Goal: Answer question/provide support

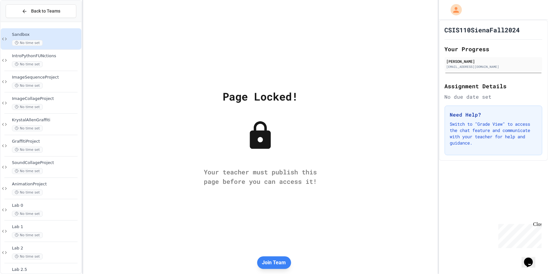
click at [26, 13] on icon at bounding box center [25, 11] width 6 height 6
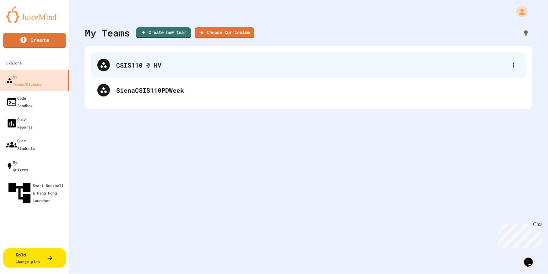
click at [126, 66] on div "CSIS110 @ HV" at bounding box center [311, 64] width 391 height 9
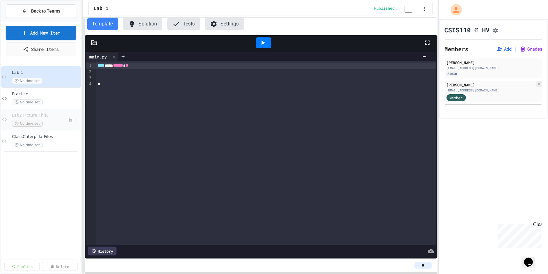
click at [22, 116] on span "Lab2 Picture This." at bounding box center [40, 115] width 56 height 5
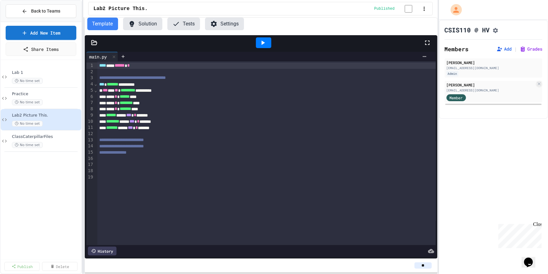
click at [95, 44] on icon at bounding box center [93, 43] width 5 height 4
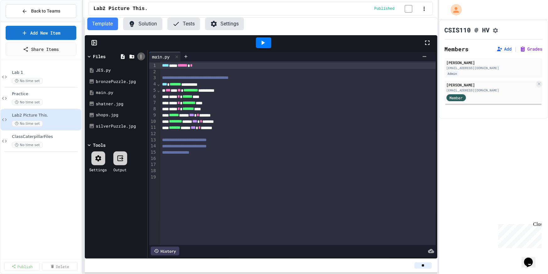
click at [141, 59] on icon at bounding box center [141, 57] width 6 height 6
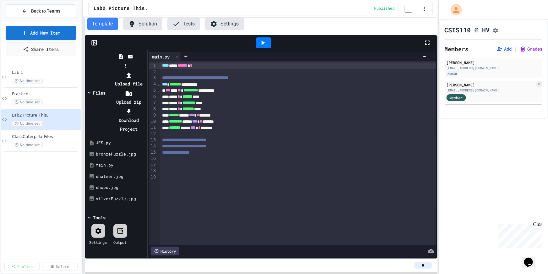
click at [146, 71] on div at bounding box center [129, 75] width 34 height 9
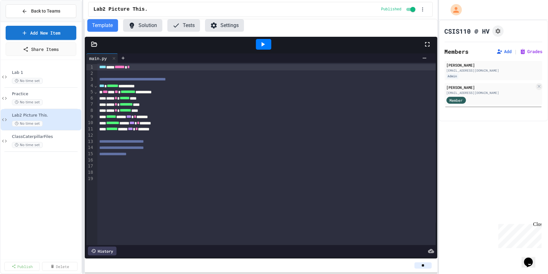
click at [94, 45] on icon at bounding box center [94, 44] width 6 height 6
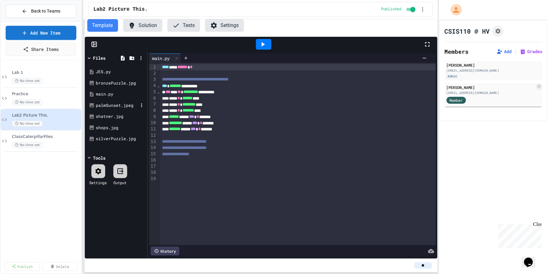
click at [109, 105] on div "palmSunset.jpeg" at bounding box center [117, 105] width 42 height 6
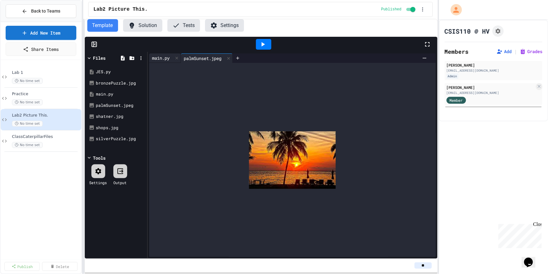
click at [160, 59] on div "main.py" at bounding box center [161, 58] width 24 height 7
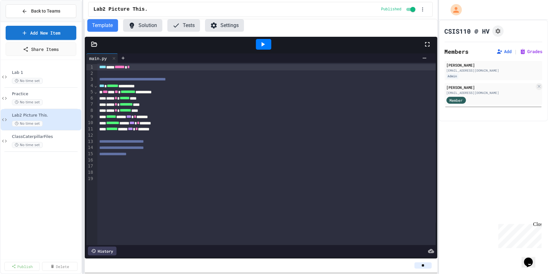
click at [94, 46] on icon at bounding box center [94, 44] width 6 height 6
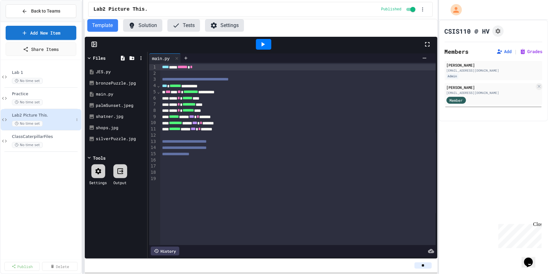
click at [28, 116] on span "Lab2 Picture This." at bounding box center [43, 115] width 62 height 5
click at [470, 93] on div "[EMAIL_ADDRESS][DOMAIN_NAME]" at bounding box center [490, 92] width 88 height 5
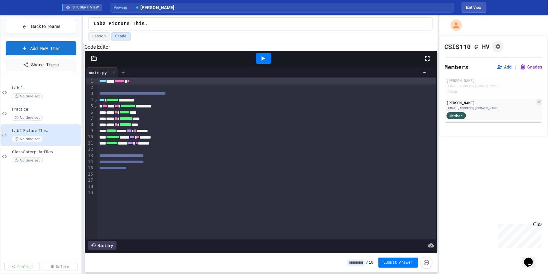
click at [97, 62] on div at bounding box center [94, 58] width 19 height 6
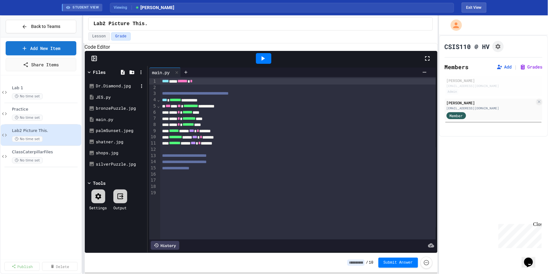
click at [113, 89] on div "Dr.Diamond.jpg" at bounding box center [117, 86] width 42 height 6
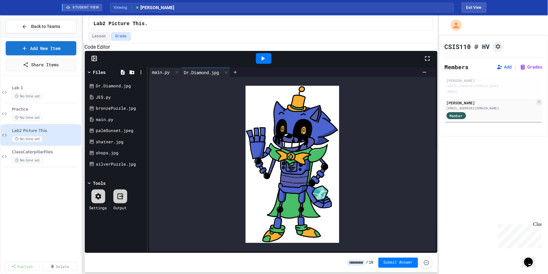
click at [165, 75] on div "main.py" at bounding box center [161, 72] width 24 height 7
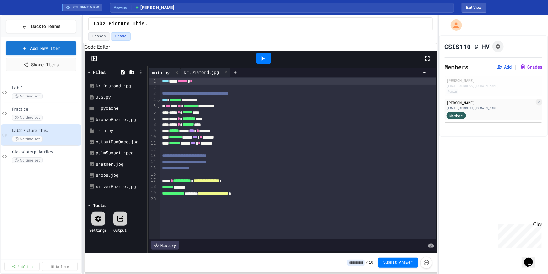
click at [209, 75] on div "Dr.Diamond.jpg" at bounding box center [201, 72] width 41 height 7
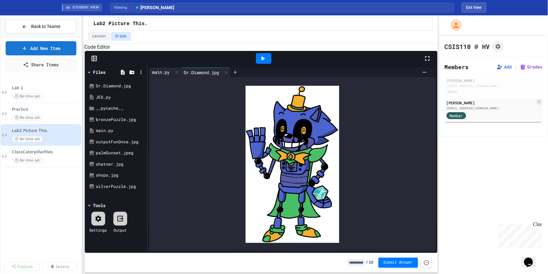
click at [170, 75] on div "main.py" at bounding box center [161, 72] width 24 height 7
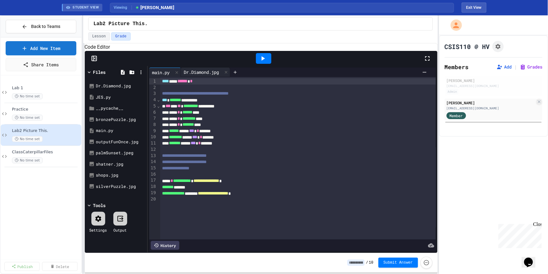
click at [213, 75] on div "Dr.Diamond.jpg" at bounding box center [201, 72] width 41 height 7
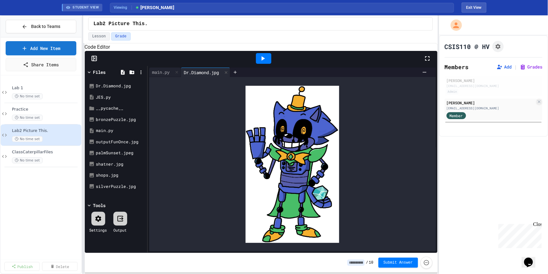
click at [265, 62] on icon at bounding box center [263, 59] width 8 height 8
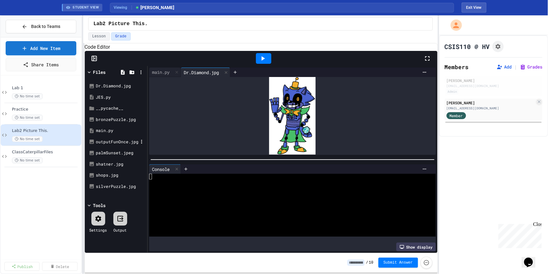
click at [120, 145] on div "outputFunOnce.jpg" at bounding box center [117, 142] width 42 height 6
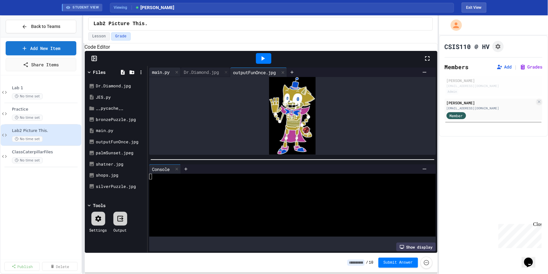
click at [170, 75] on div "main.py" at bounding box center [161, 72] width 24 height 7
